Goal: Information Seeking & Learning: Check status

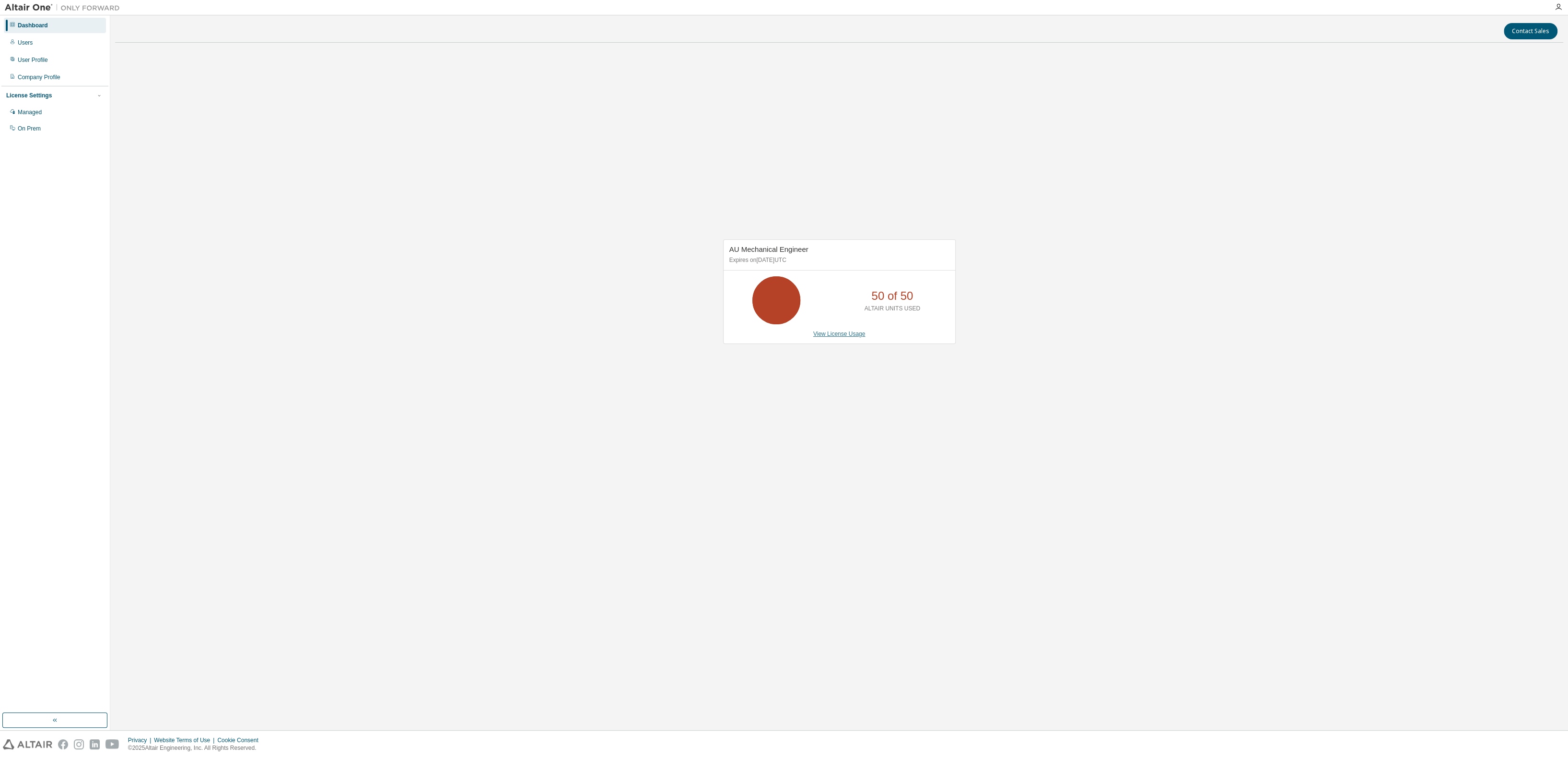
click at [841, 338] on link "View License Usage" at bounding box center [839, 334] width 52 height 7
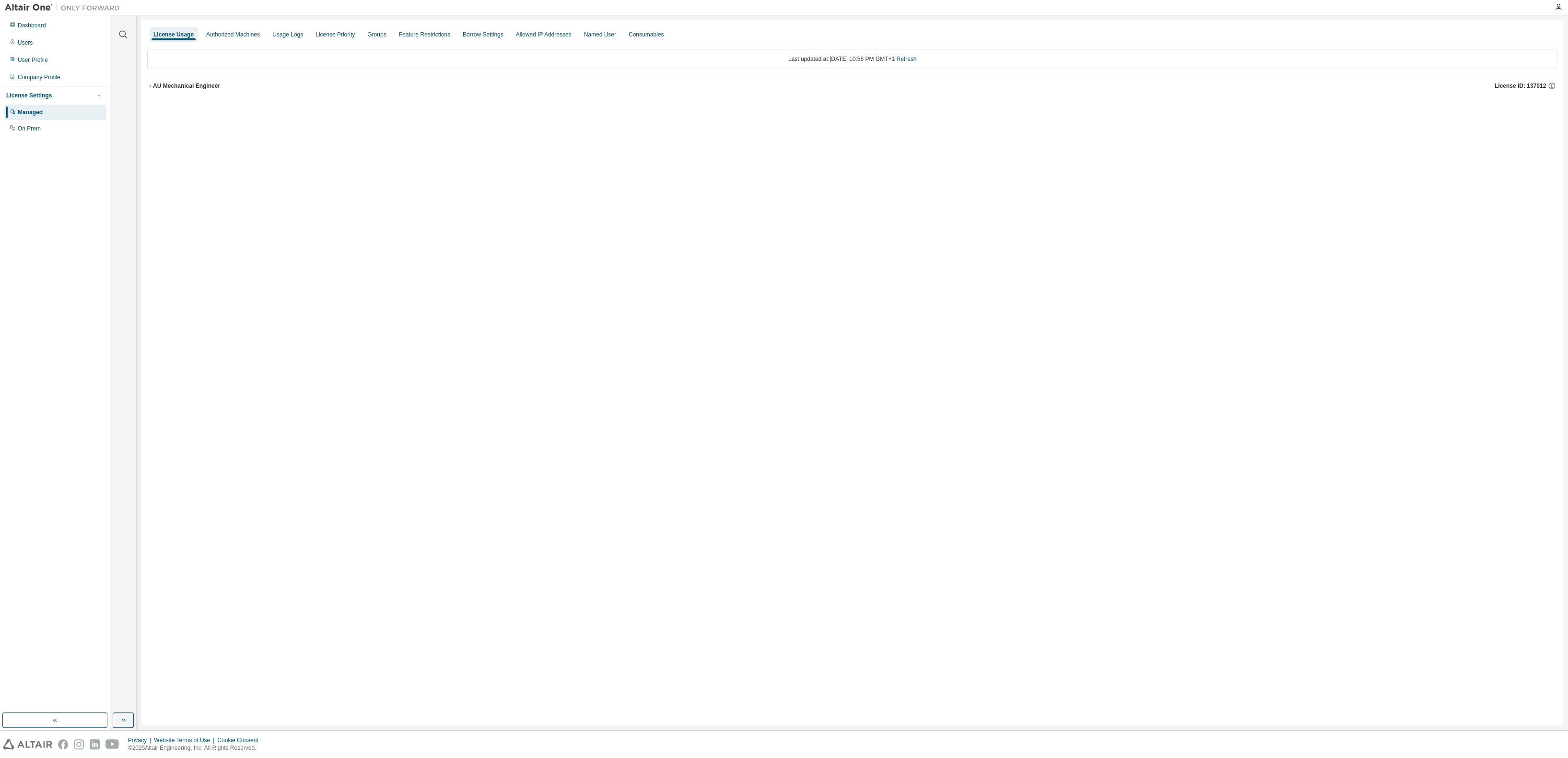
click at [150, 85] on icon "button" at bounding box center [150, 85] width 6 height 6
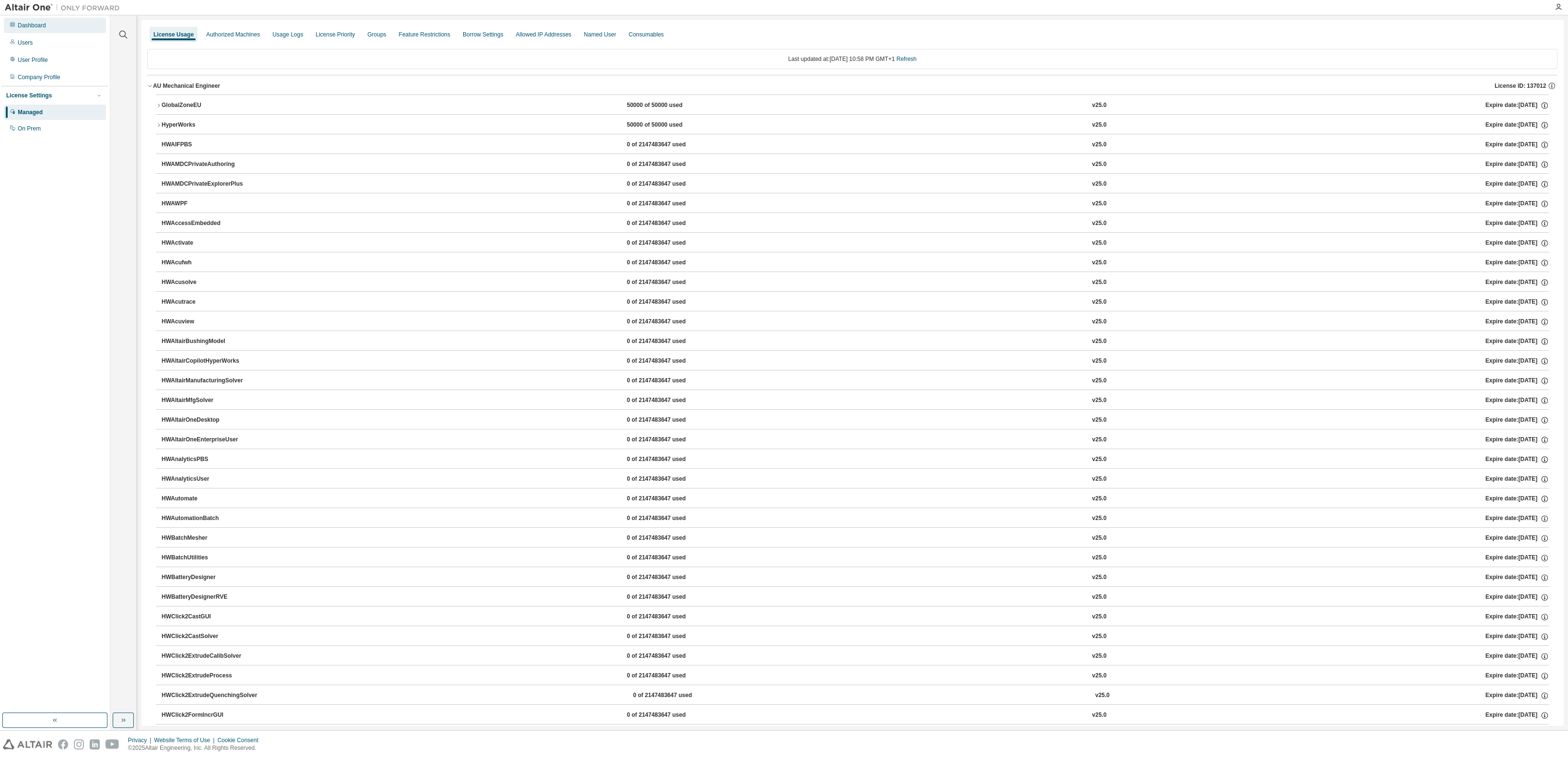
click at [35, 25] on div "Dashboard" at bounding box center [31, 25] width 28 height 8
